Goal: Task Accomplishment & Management: Complete application form

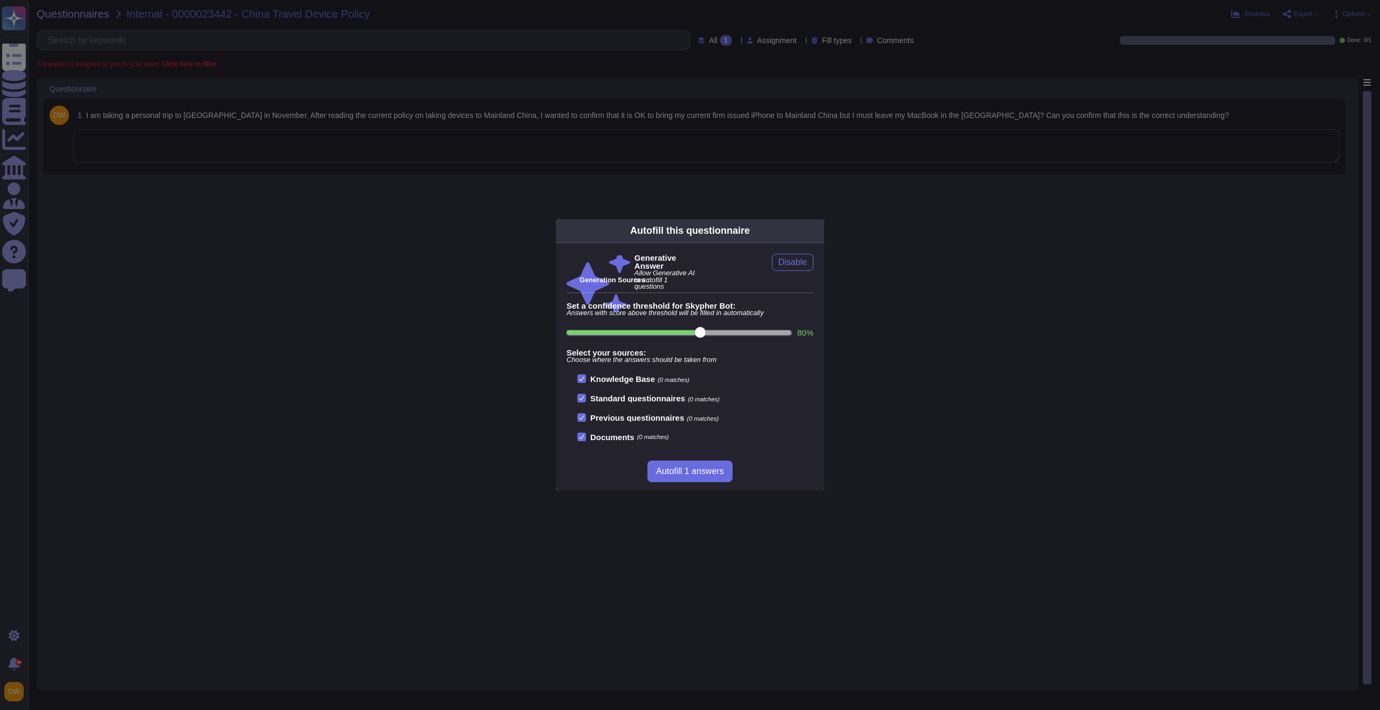
click at [758, 152] on div "Autofill this questionnaire Generative Answer Allow Generative AI to autofill 1…" at bounding box center [690, 355] width 1380 height 710
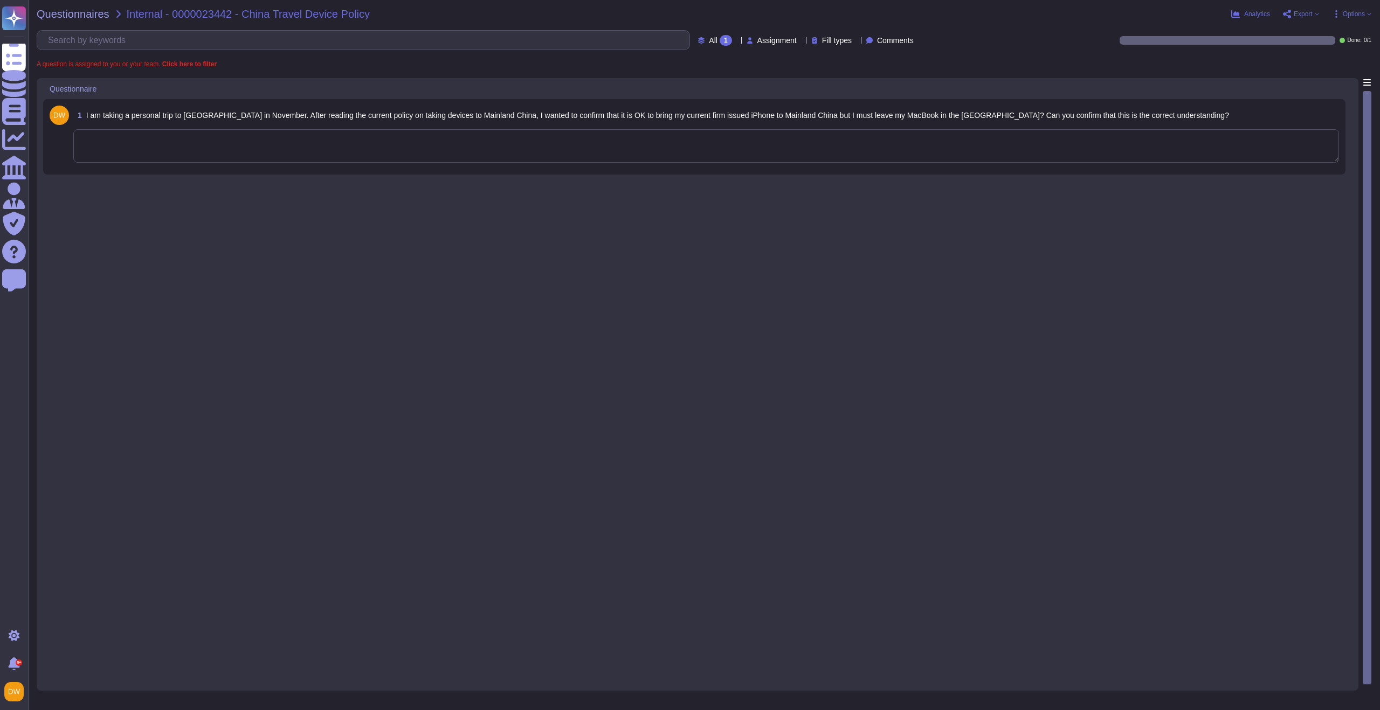
drag, startPoint x: 833, startPoint y: 209, endPoint x: 840, endPoint y: 206, distance: 7.0
click at [833, 209] on div "1 I am taking a personal trip to [GEOGRAPHIC_DATA] in November. After reading t…" at bounding box center [697, 381] width 1309 height 606
click at [787, 158] on textarea at bounding box center [706, 145] width 1266 height 33
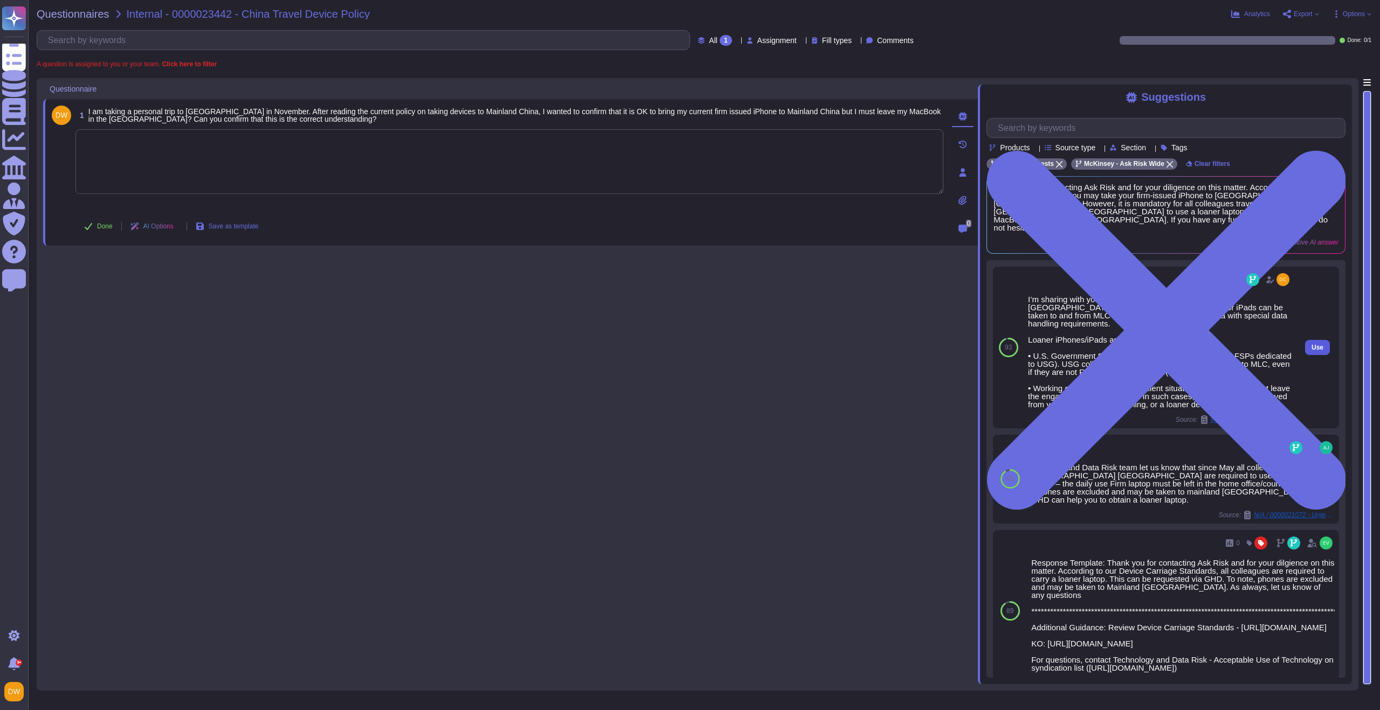
click at [1320, 340] on button "Use" at bounding box center [1317, 347] width 25 height 15
type textarea "I’m sharing with you our Travel to and from Mainland [GEOGRAPHIC_DATA] FAQ whic…"
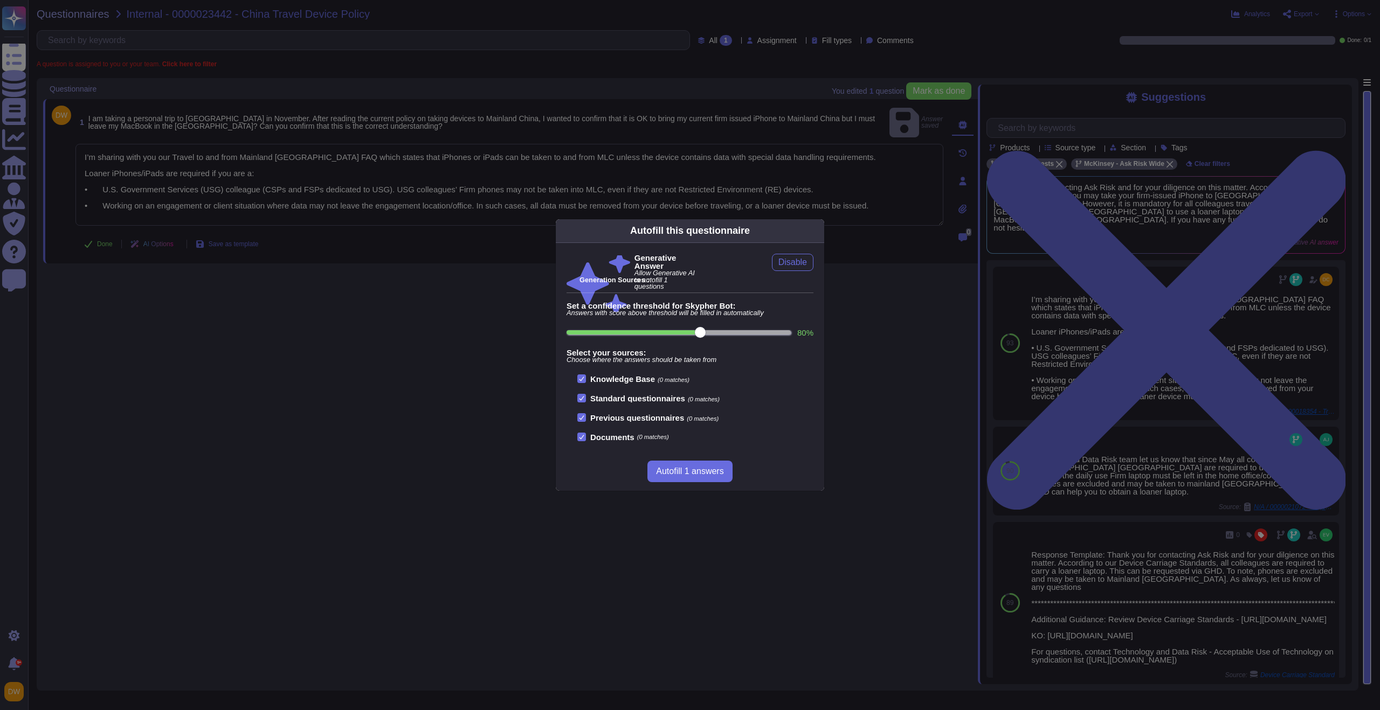
click at [381, 335] on div "Autofill this questionnaire Generative Answer Allow Generative AI to autofill 1…" at bounding box center [690, 355] width 1380 height 710
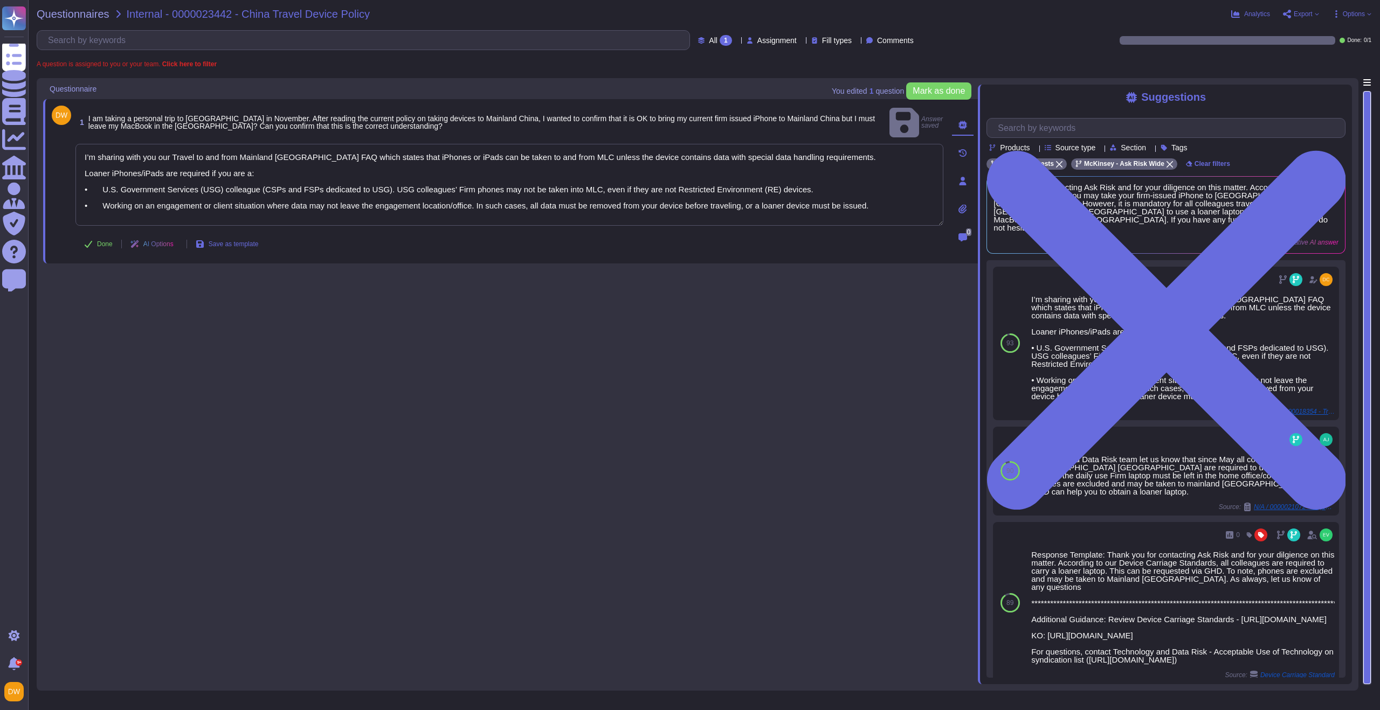
click at [70, 231] on span at bounding box center [61, 244] width 19 height 26
click at [87, 240] on icon at bounding box center [88, 244] width 9 height 9
click at [77, 24] on div "Questionnaires Internal - 0000023442 - China Travel Device Policy Analytics Exp…" at bounding box center [704, 355] width 1352 height 710
click at [79, 20] on div "Questionnaires Internal - 0000023442 - China Travel Device Policy Analytics Exp…" at bounding box center [704, 355] width 1352 height 710
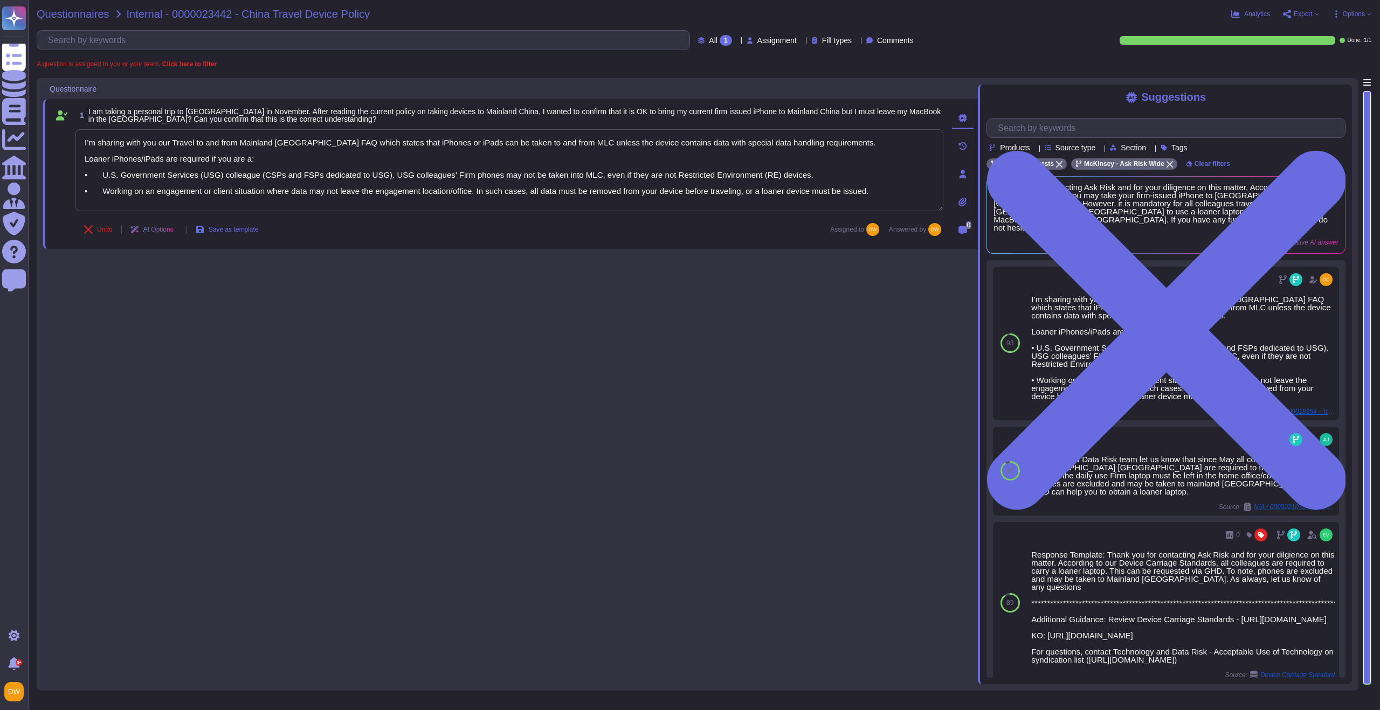
click at [80, 18] on span "Questionnaires" at bounding box center [73, 14] width 73 height 11
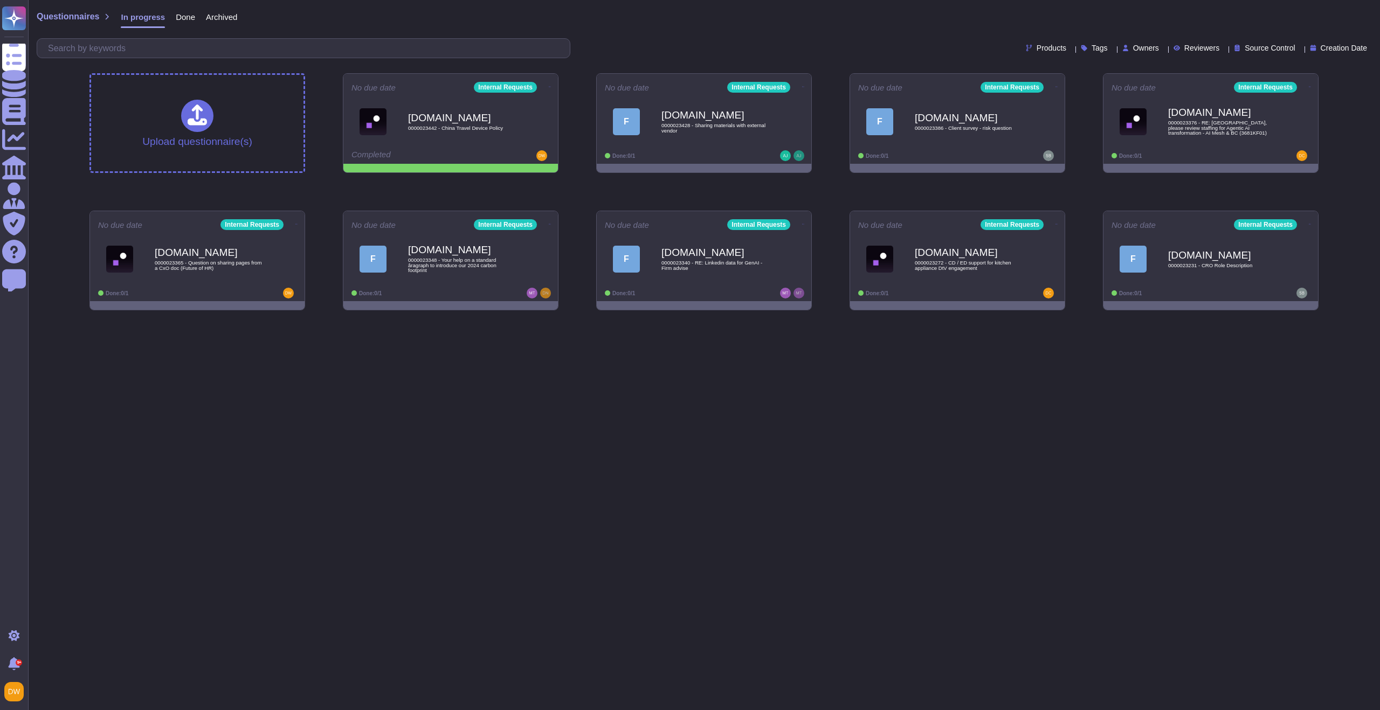
click at [617, 57] on div "Products Tags Owners Reviewers Source Control Creation Date" at bounding box center [704, 48] width 1335 height 20
click at [550, 87] on icon at bounding box center [551, 86] width 2 height 3
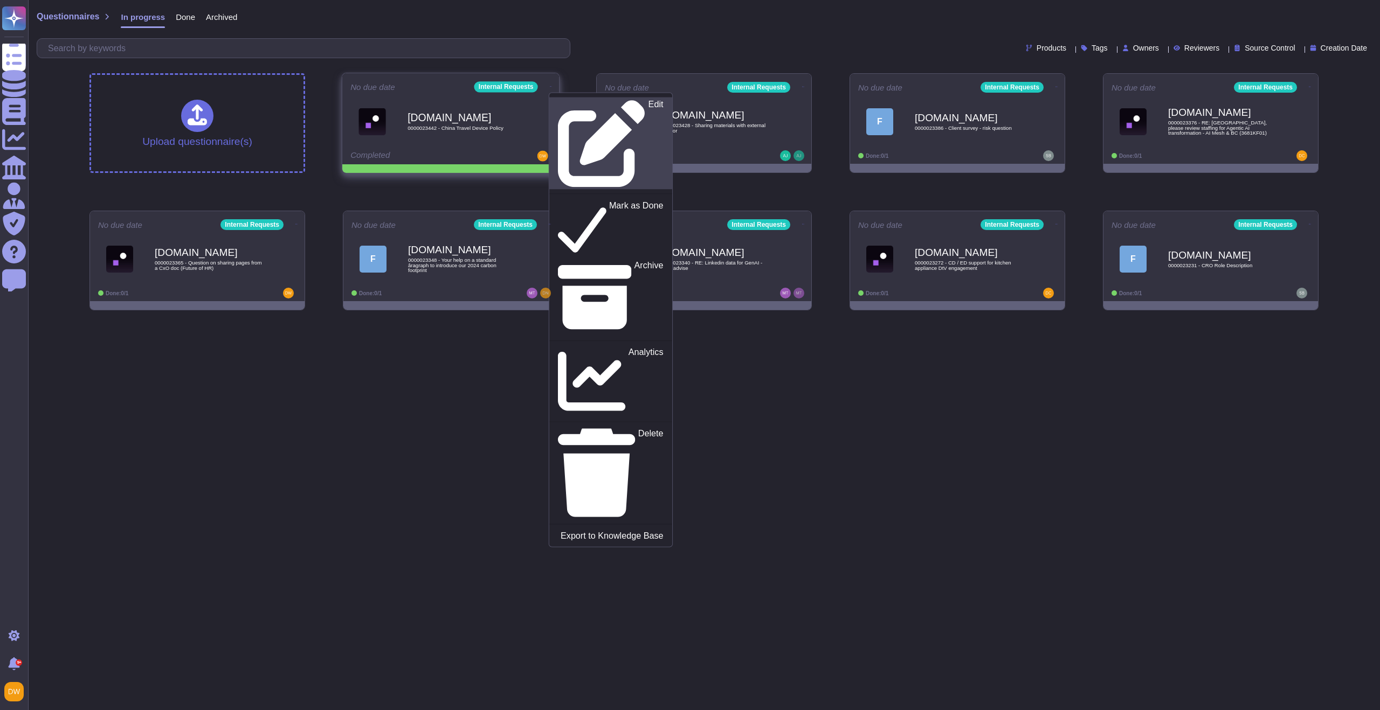
click at [557, 98] on link "Edit" at bounding box center [610, 144] width 123 height 92
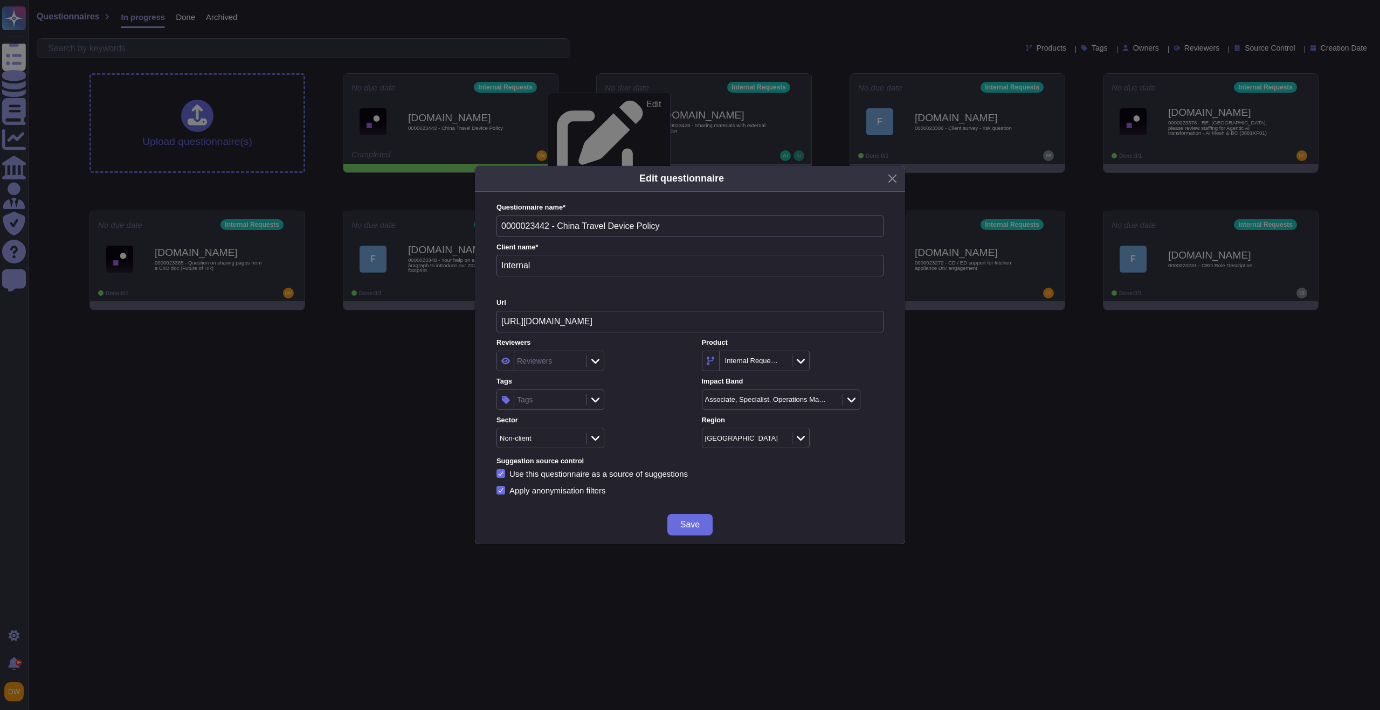
click at [597, 398] on icon at bounding box center [595, 400] width 8 height 11
type input "ask r"
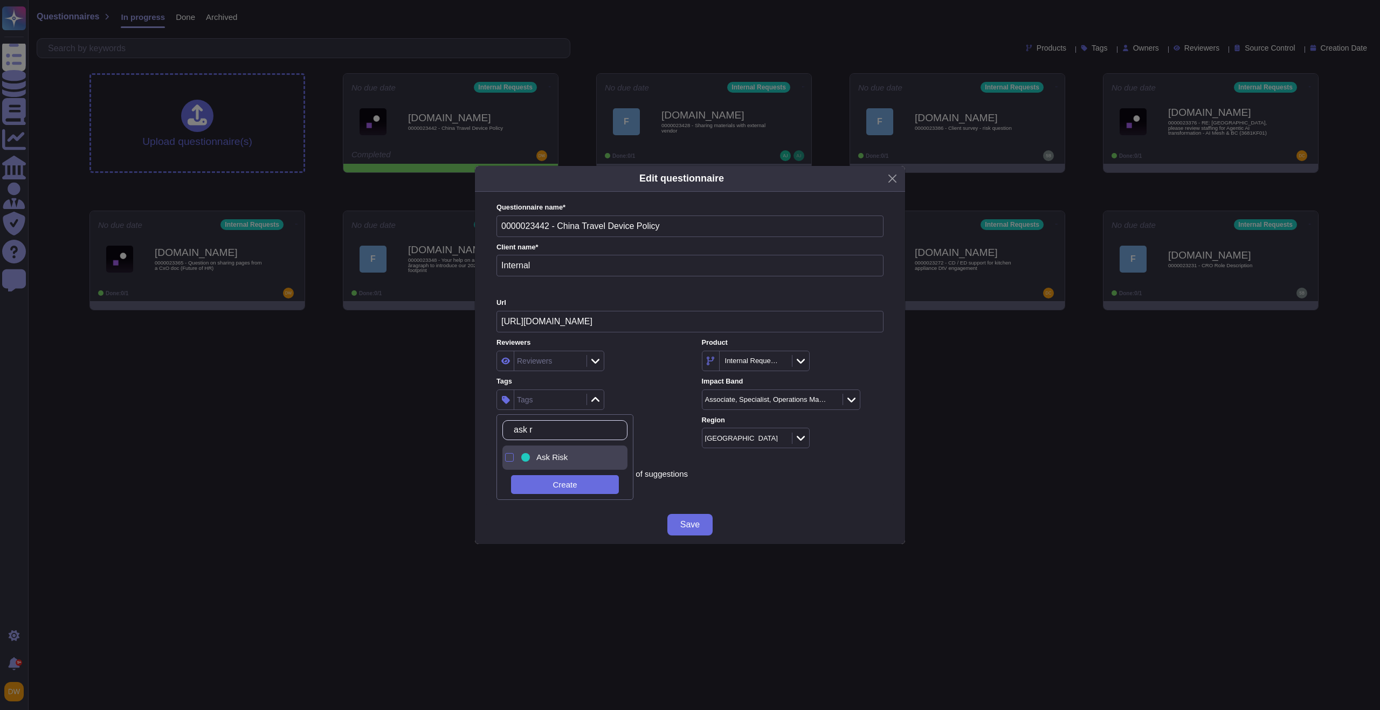
click at [560, 457] on span "Ask Risk" at bounding box center [551, 458] width 31 height 10
click at [640, 398] on div "Ask Risk" at bounding box center [587, 400] width 182 height 20
click at [692, 531] on button "Save" at bounding box center [689, 525] width 45 height 22
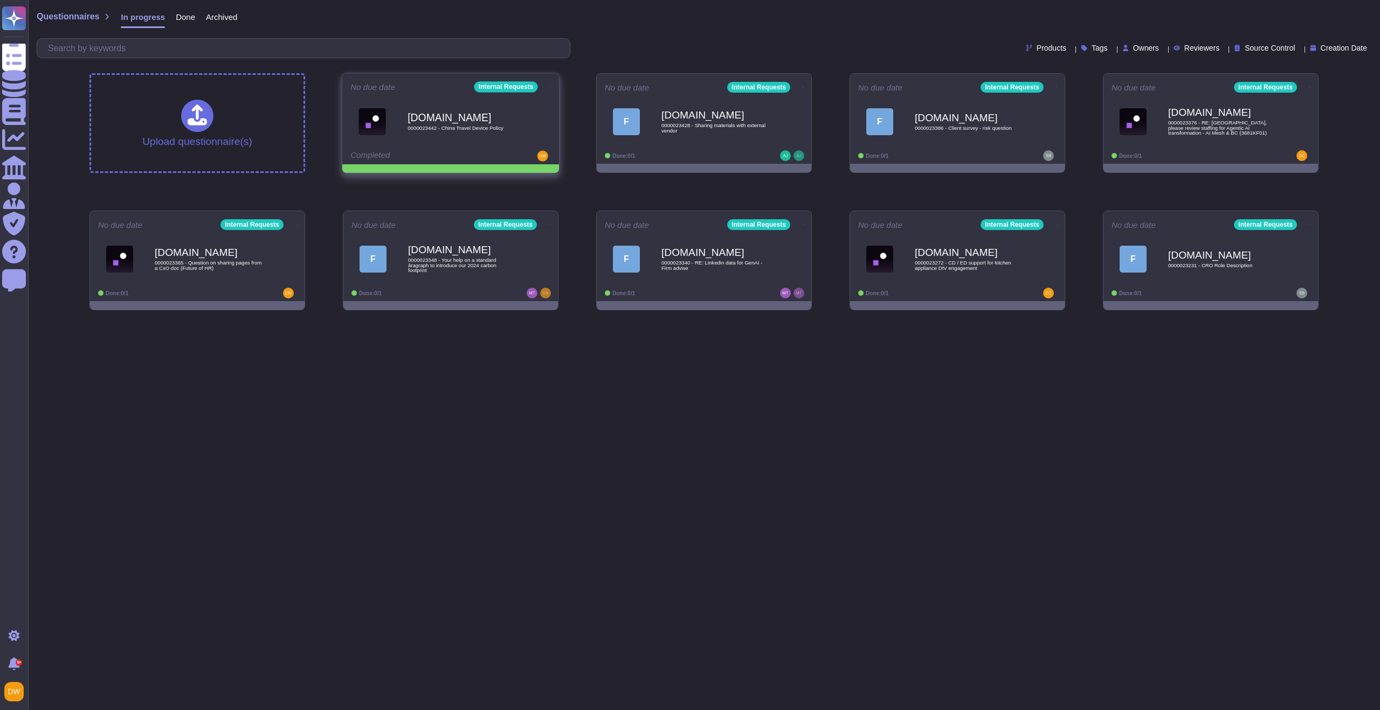
click at [550, 86] on icon at bounding box center [551, 86] width 2 height 1
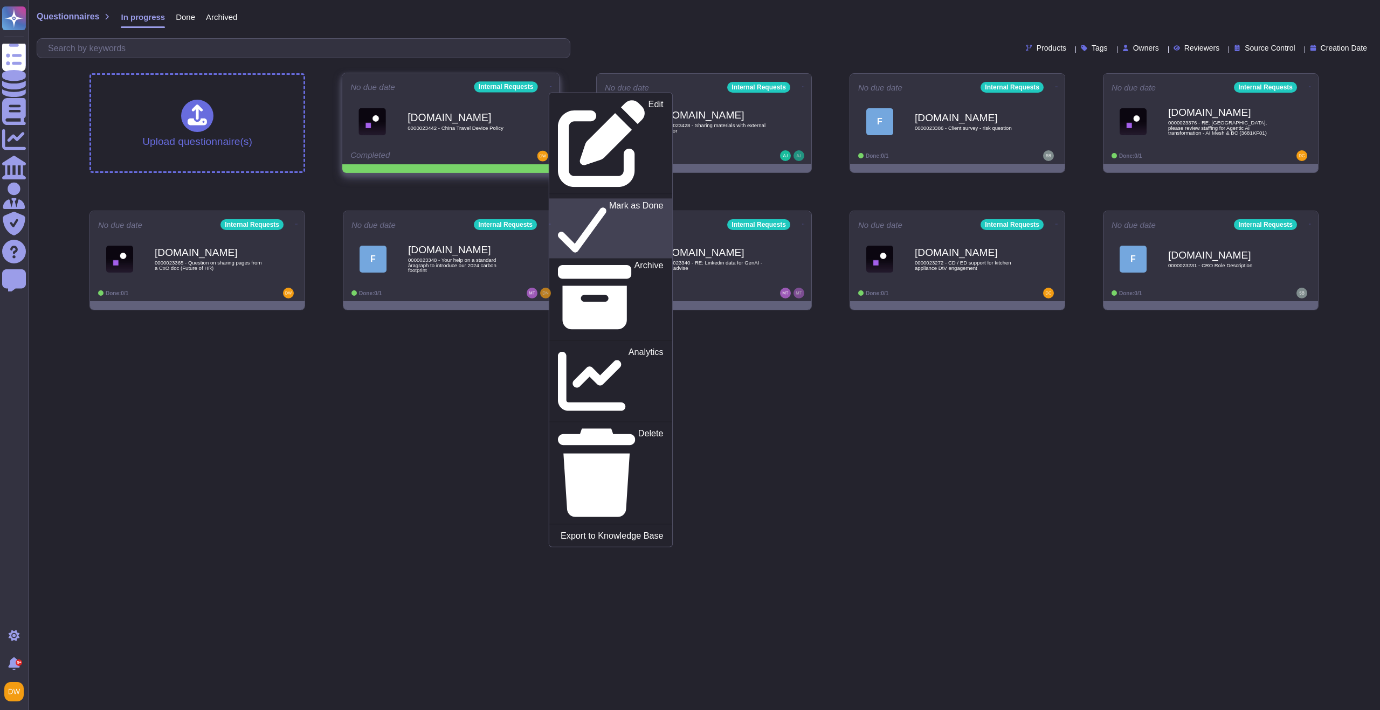
click at [609, 201] on p "Mark as Done" at bounding box center [636, 228] width 54 height 55
